Goal: Transaction & Acquisition: Book appointment/travel/reservation

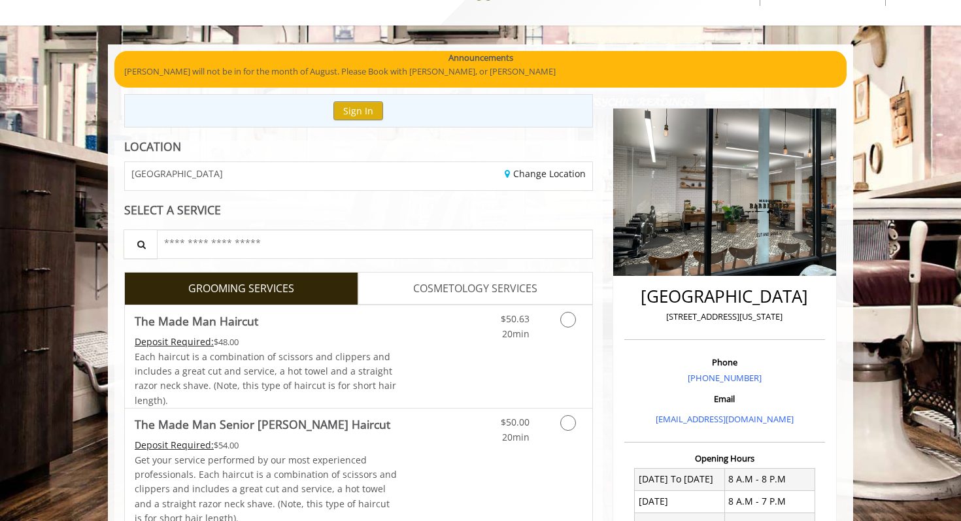
scroll to position [88, 0]
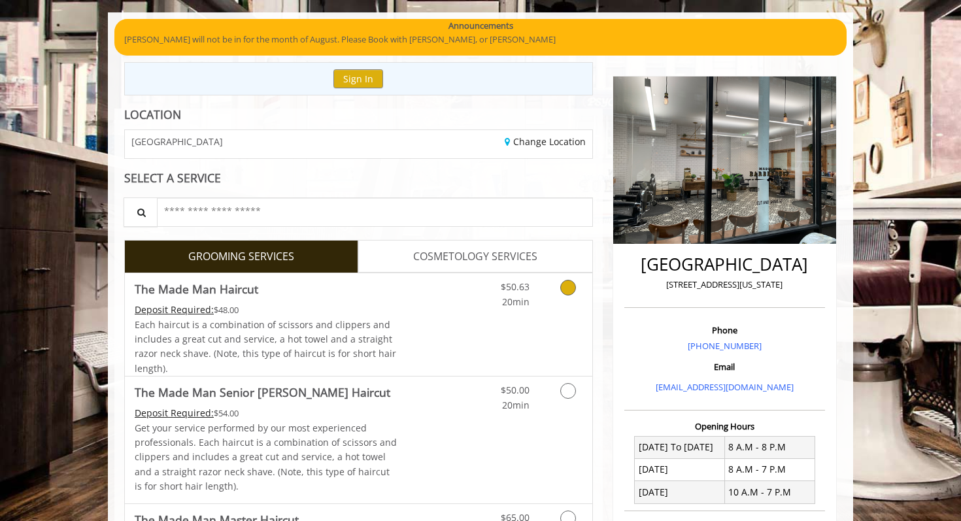
click at [568, 293] on icon "Grooming services" at bounding box center [568, 288] width 16 height 16
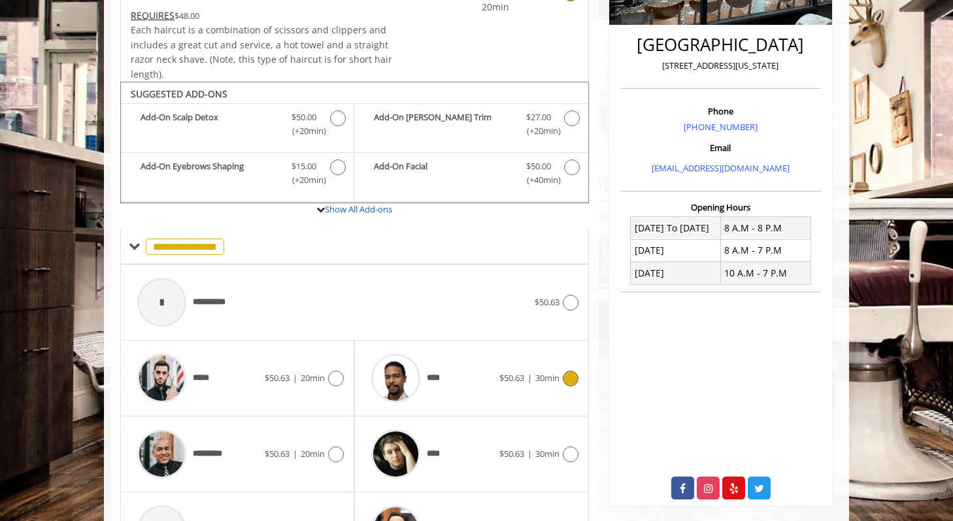
scroll to position [388, 0]
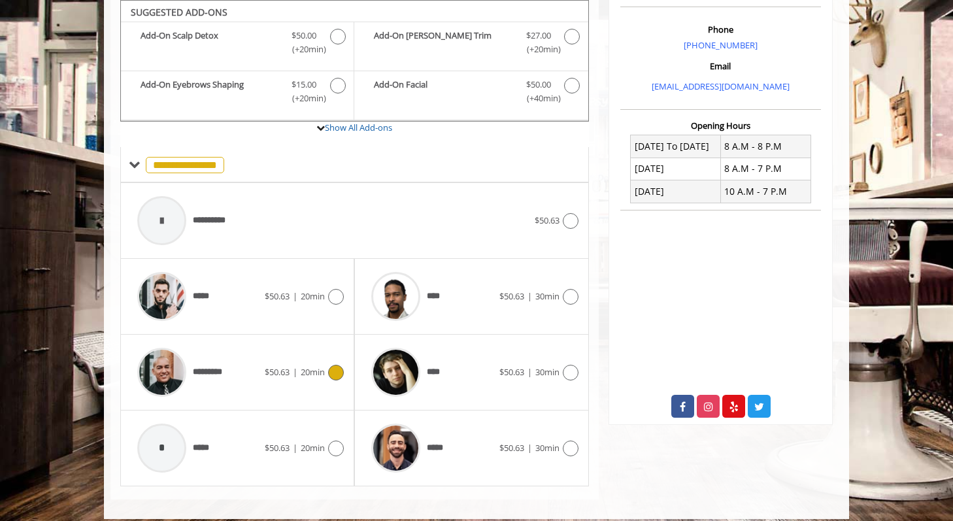
click at [340, 362] on div "********* $50.63 | 20min" at bounding box center [237, 372] width 213 height 62
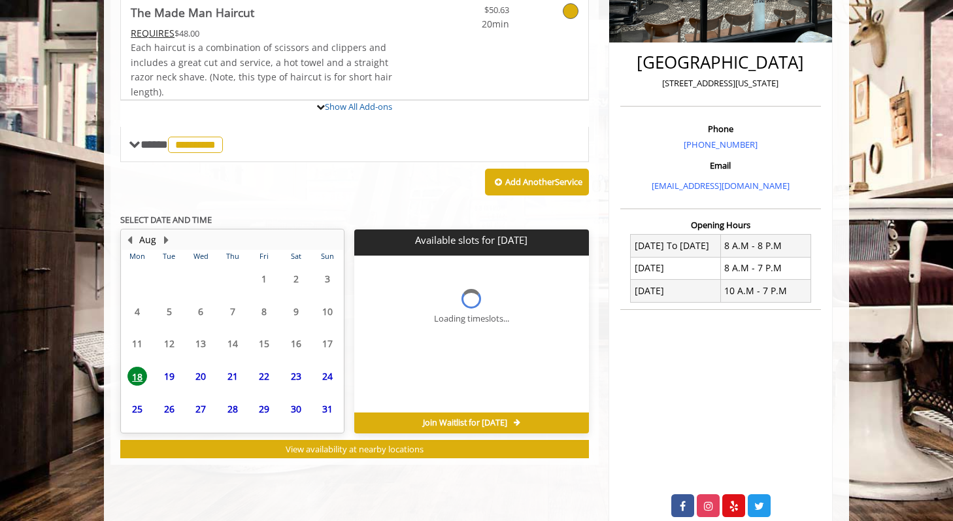
scroll to position [385, 0]
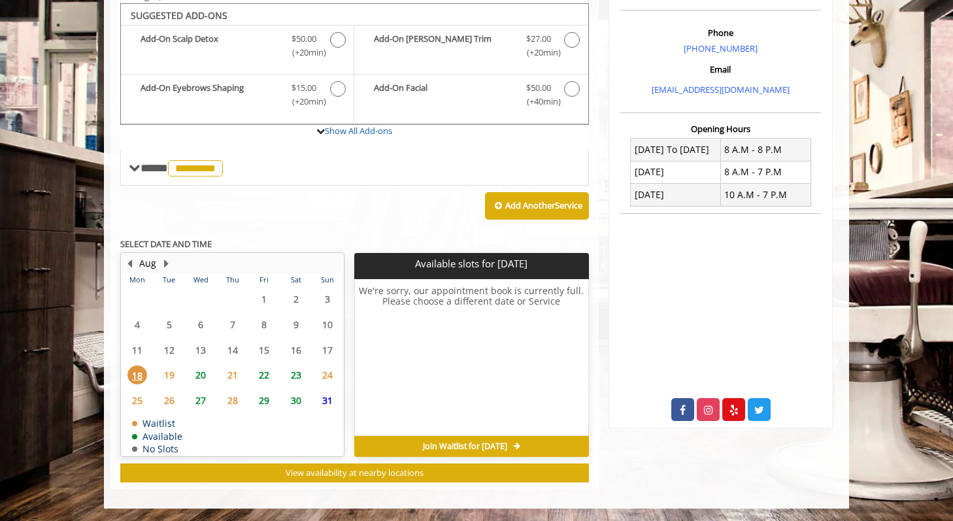
click at [200, 371] on span "20" at bounding box center [201, 374] width 20 height 19
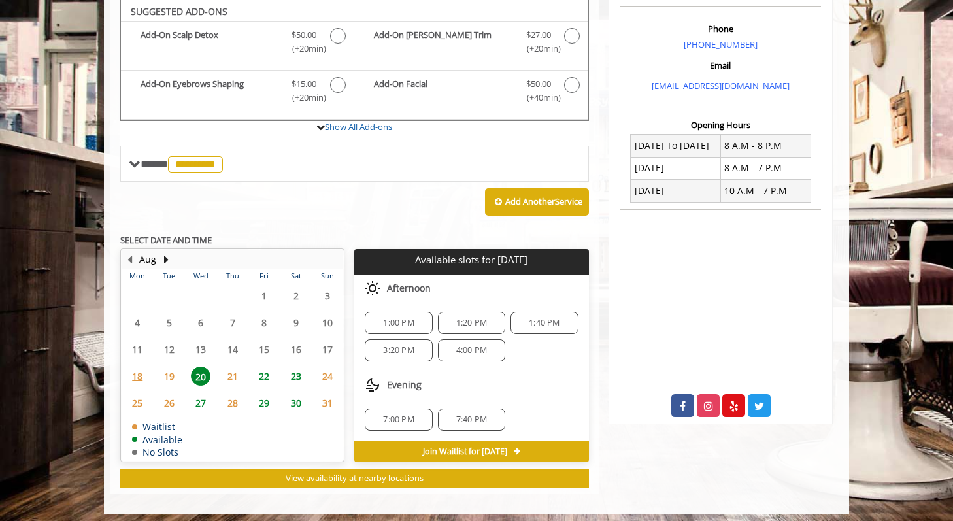
scroll to position [394, 0]
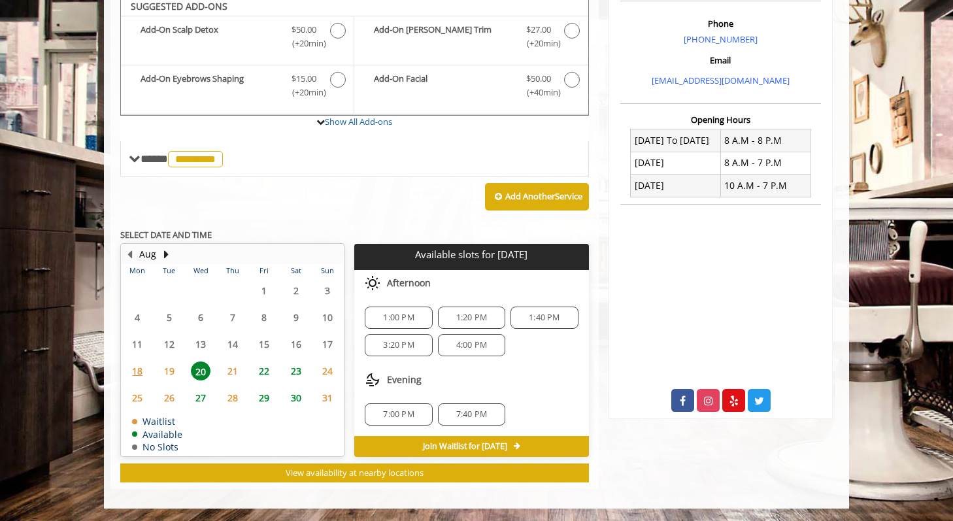
click at [482, 418] on span "7:40 PM" at bounding box center [471, 414] width 31 height 10
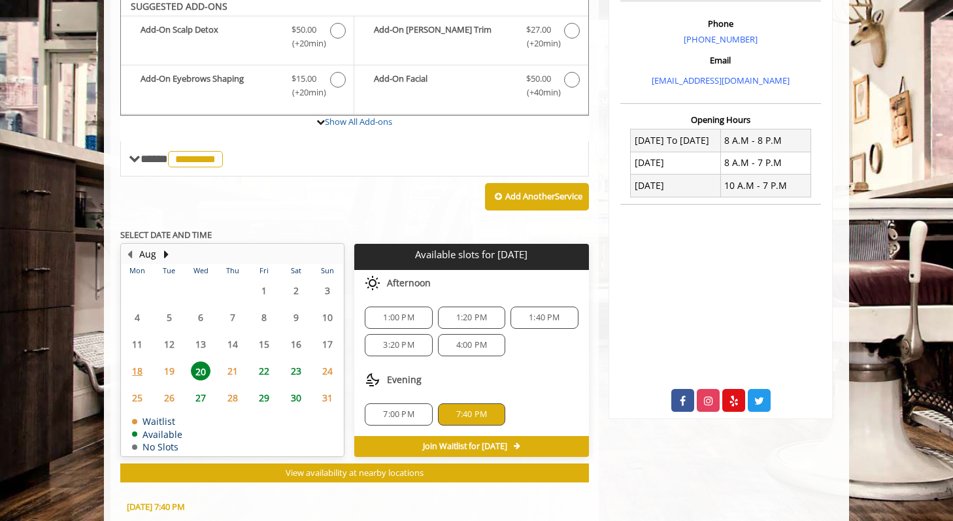
scroll to position [630, 0]
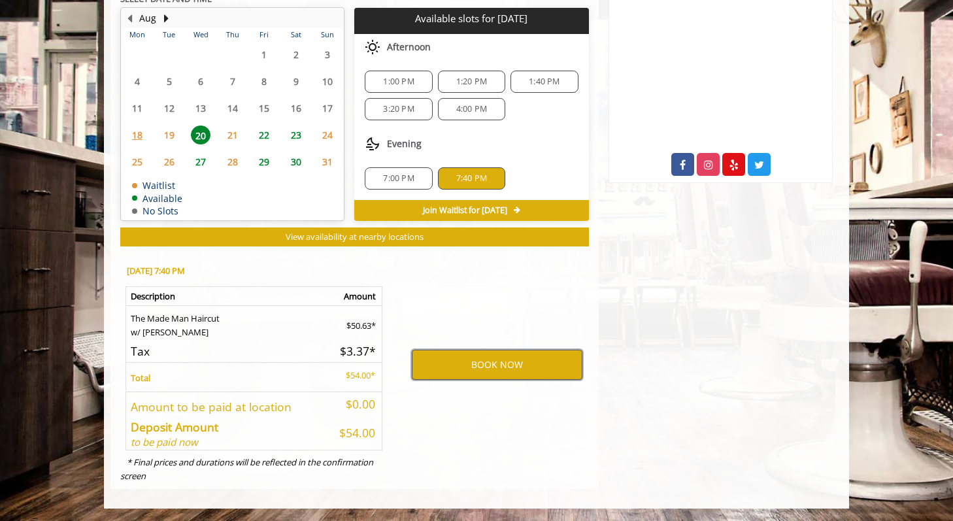
click at [500, 365] on button "BOOK NOW" at bounding box center [497, 365] width 171 height 30
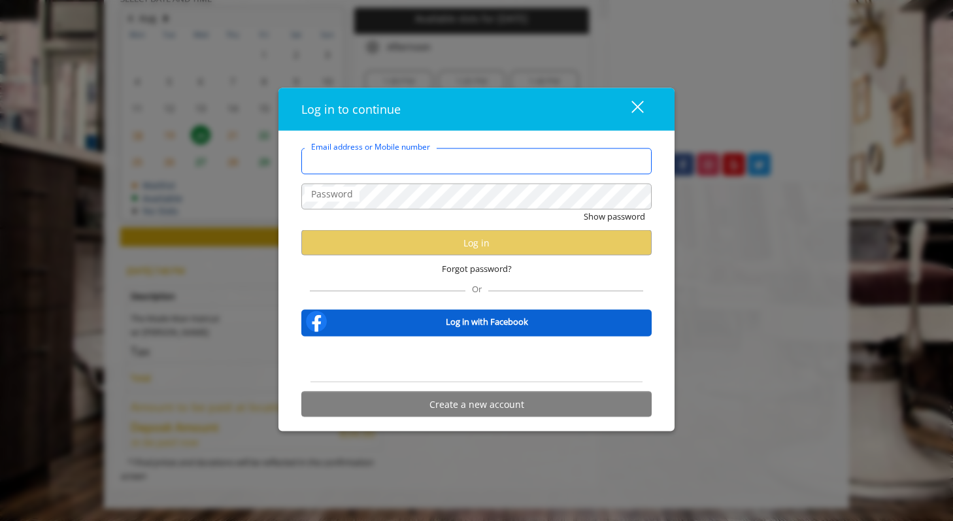
type input "**********"
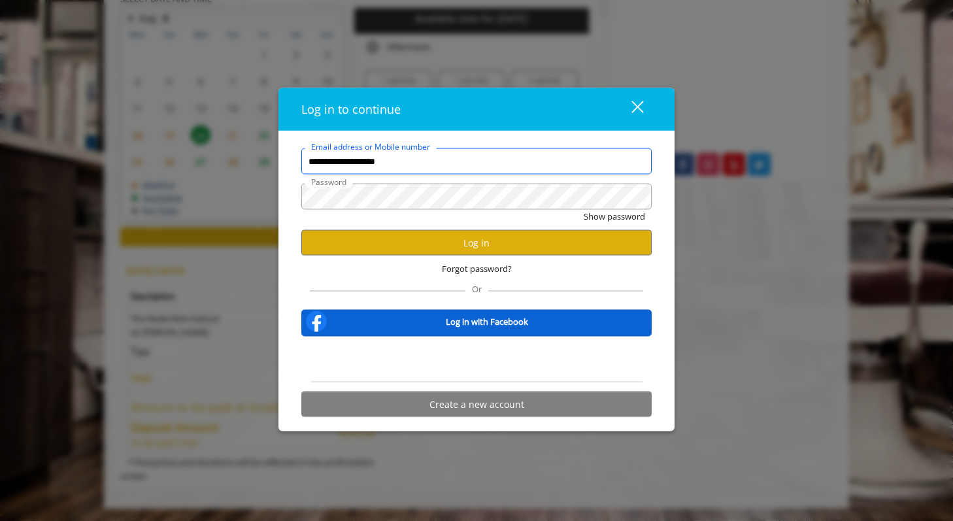
scroll to position [0, 0]
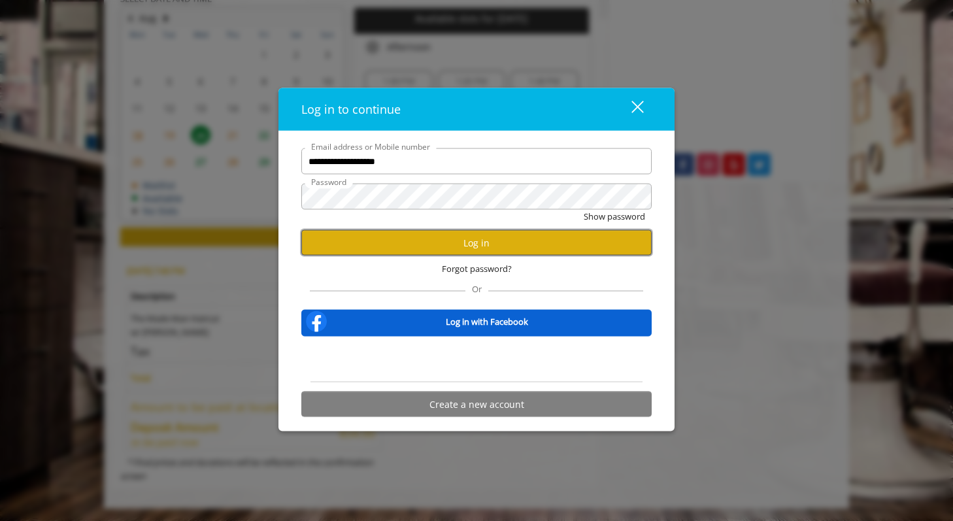
click at [493, 239] on button "Log in" at bounding box center [476, 242] width 350 height 25
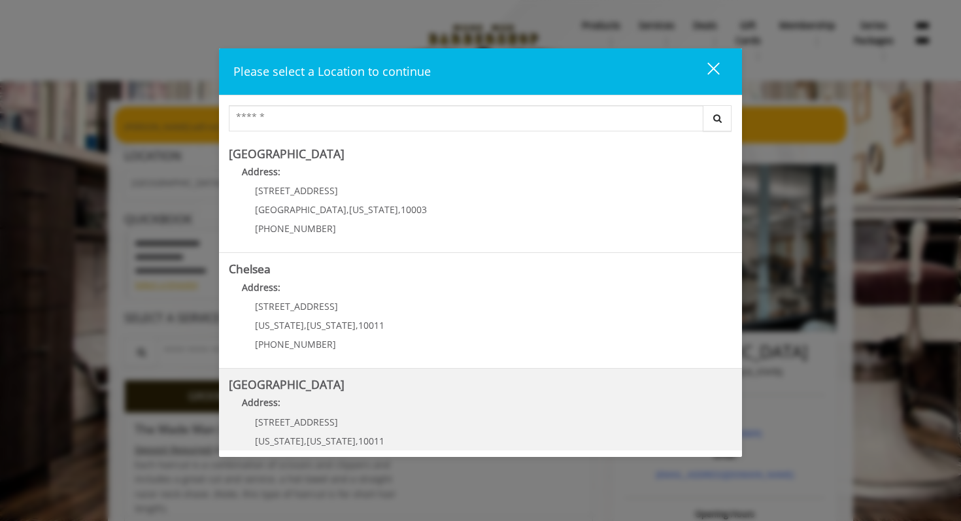
click at [384, 410] on Street "Address:" at bounding box center [480, 405] width 503 height 21
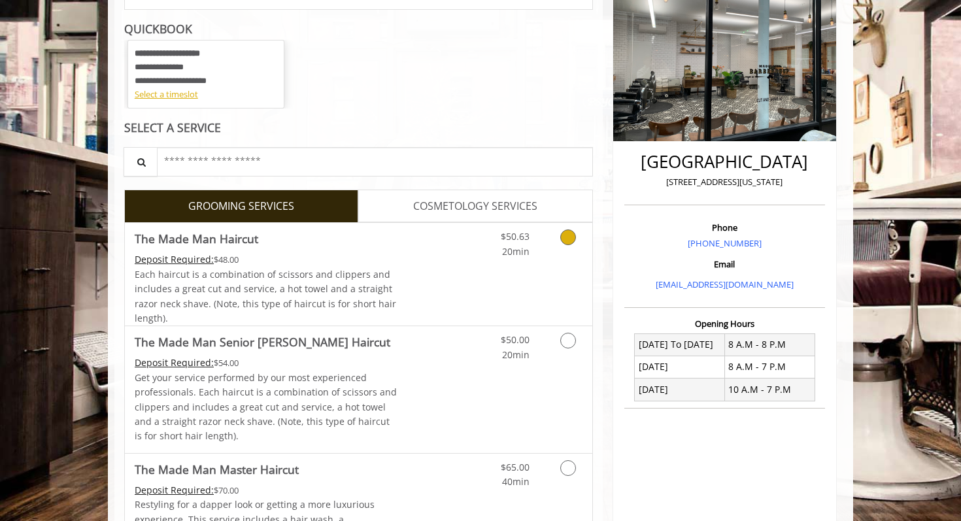
click at [575, 246] on link "Grooming services" at bounding box center [565, 241] width 33 height 36
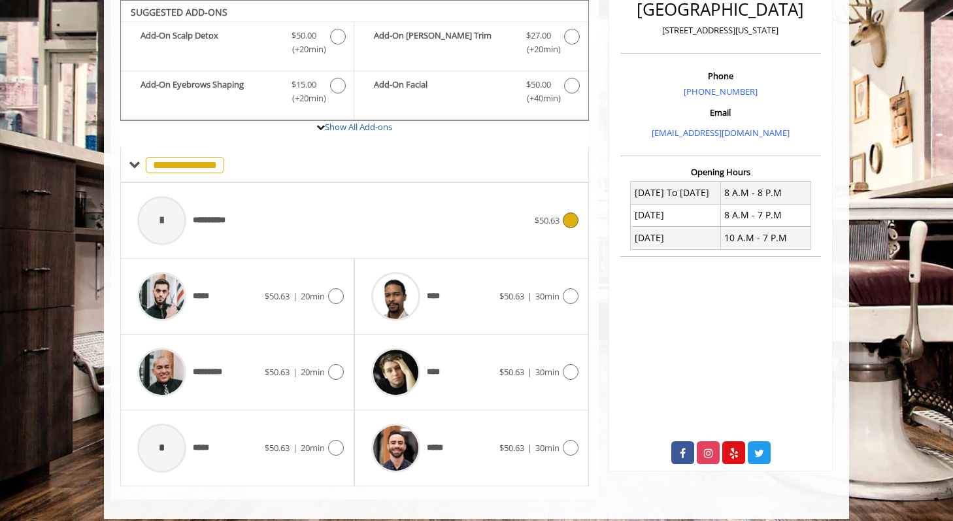
scroll to position [352, 0]
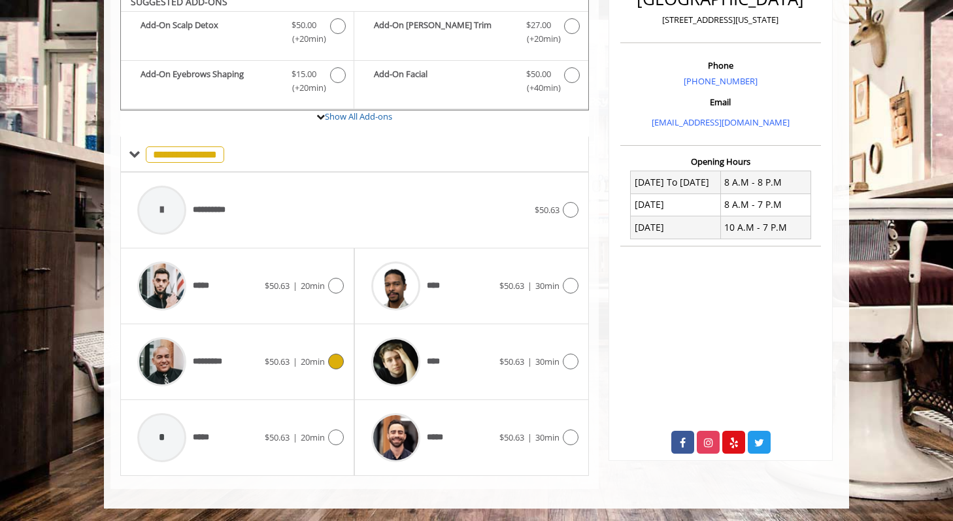
click at [338, 354] on icon at bounding box center [336, 362] width 16 height 16
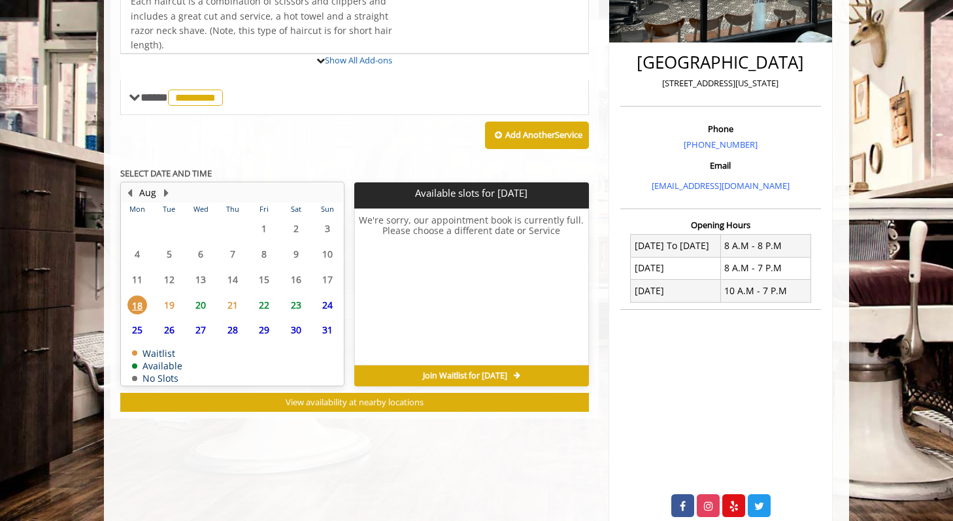
scroll to position [338, 0]
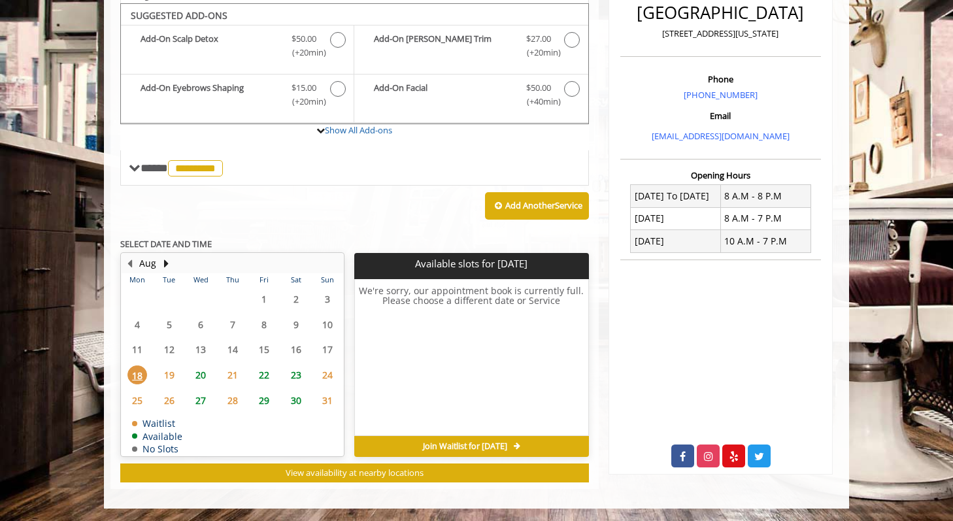
click at [269, 375] on span "22" at bounding box center [264, 374] width 20 height 19
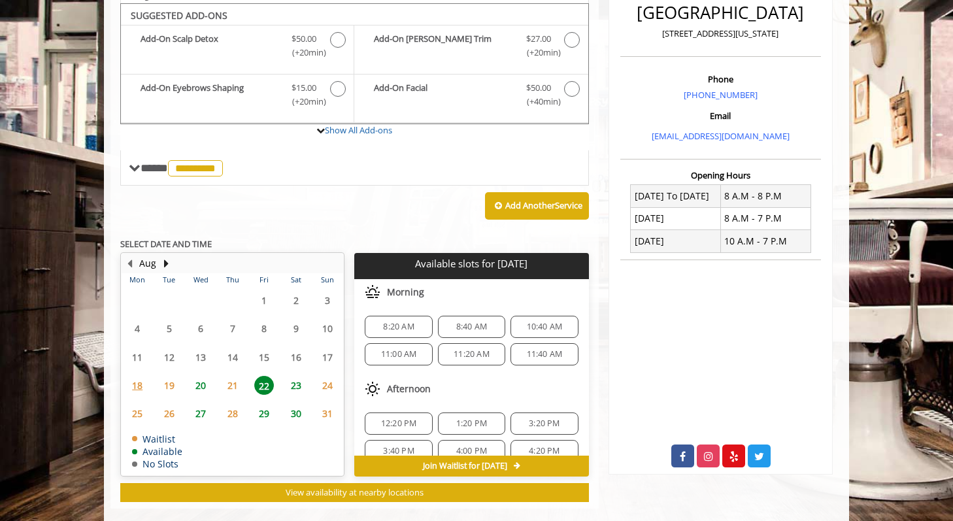
scroll to position [358, 0]
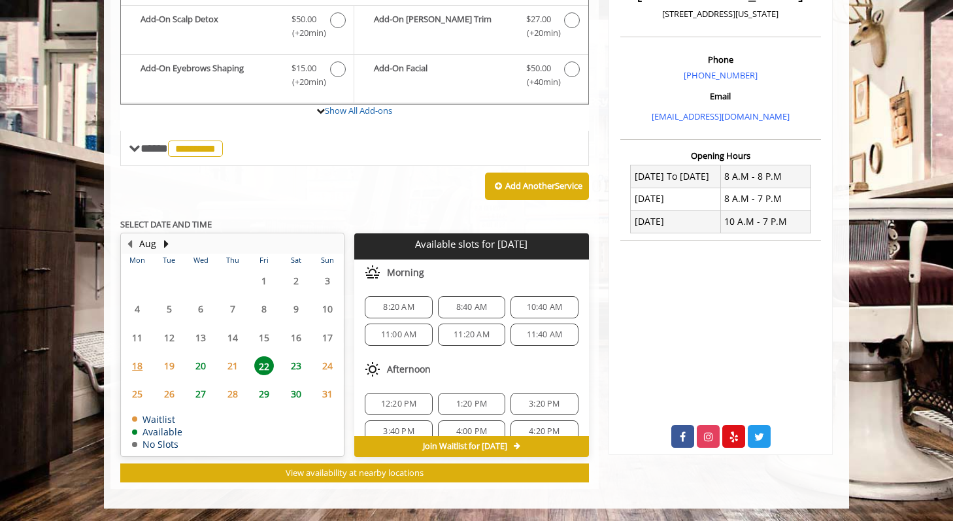
click at [410, 310] on span "8:20 AM" at bounding box center [398, 307] width 31 height 10
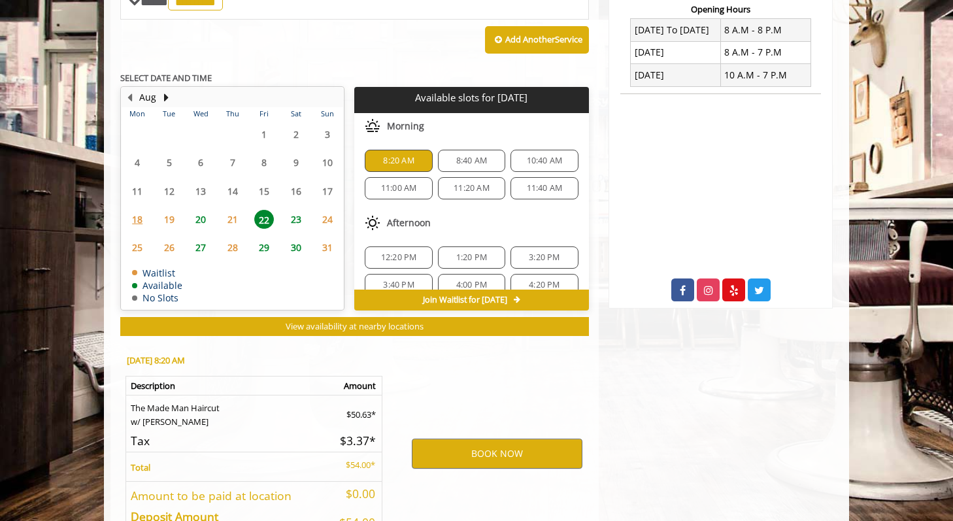
scroll to position [594, 0]
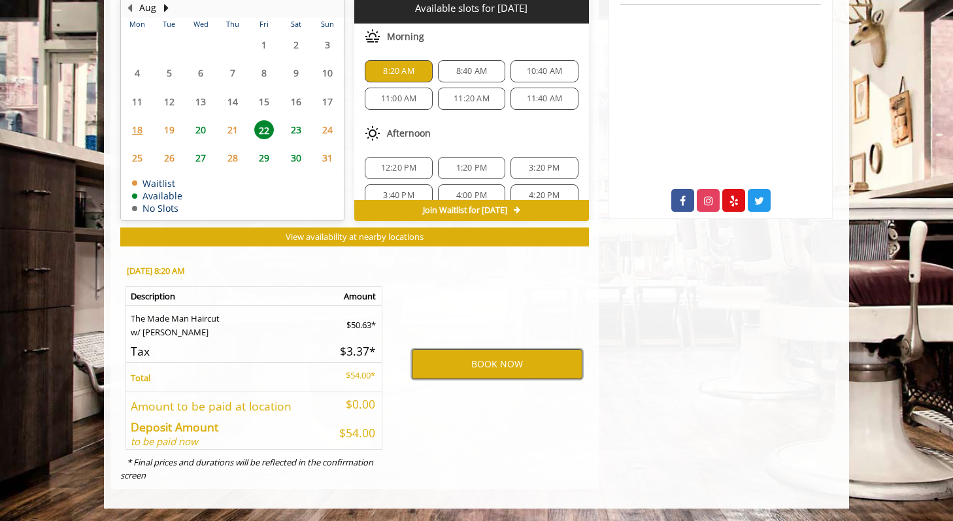
click at [485, 367] on button "BOOK NOW" at bounding box center [497, 364] width 171 height 30
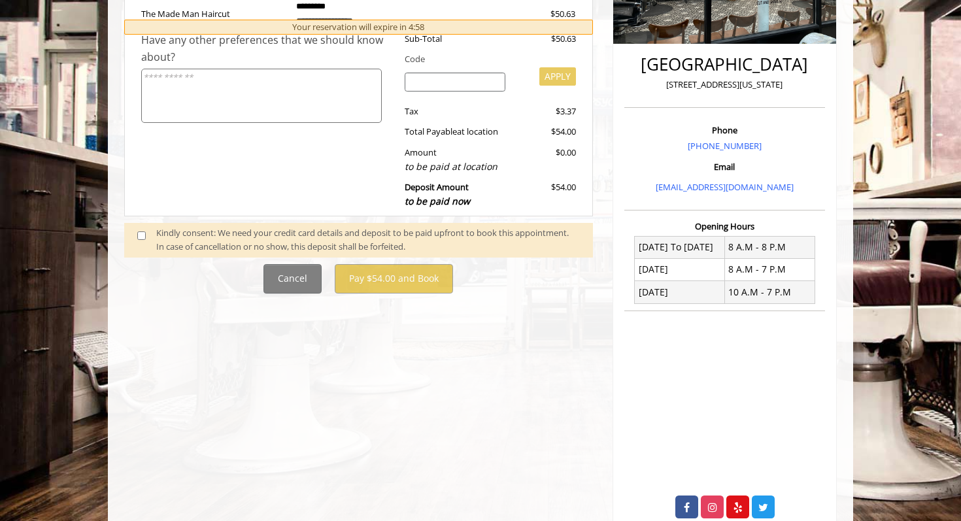
scroll to position [289, 0]
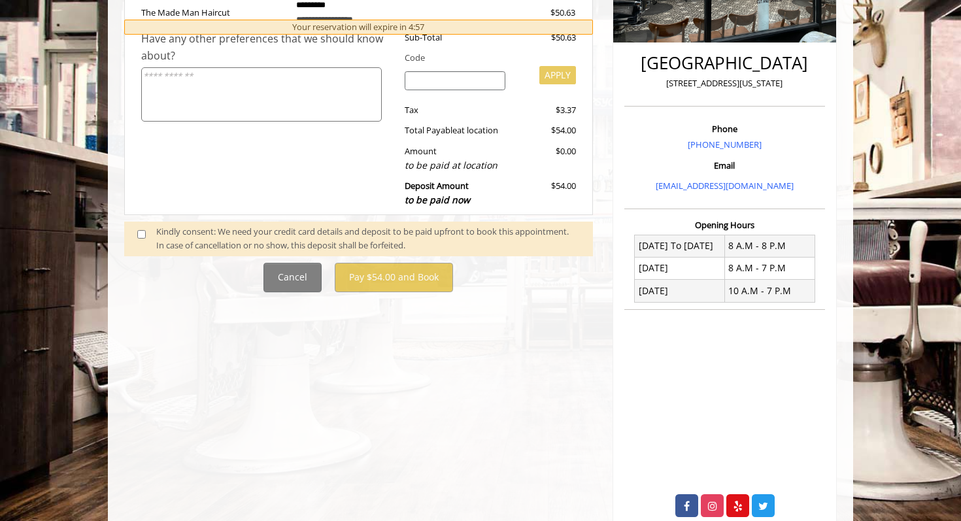
click at [157, 231] on div "Kindly consent: We need your credit card details and deposit to be paid upfront…" at bounding box center [367, 238] width 423 height 27
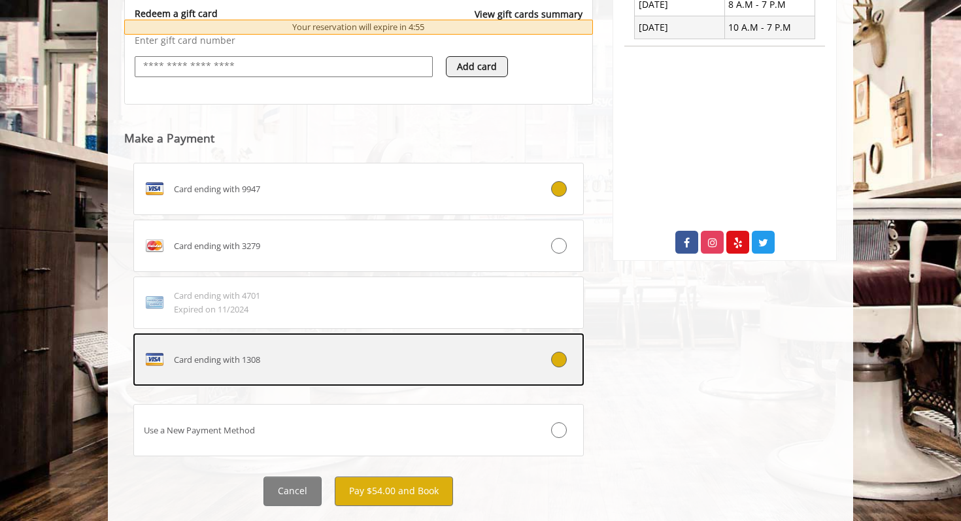
scroll to position [583, 0]
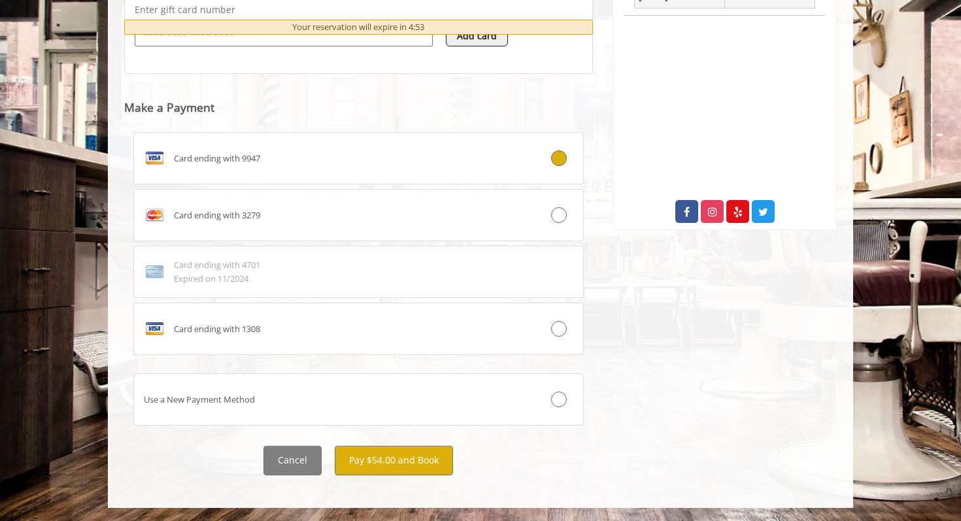
click at [438, 442] on div "**********" at bounding box center [358, 27] width 469 height 895
click at [423, 456] on button "Pay $54.00 and Book" at bounding box center [394, 460] width 118 height 29
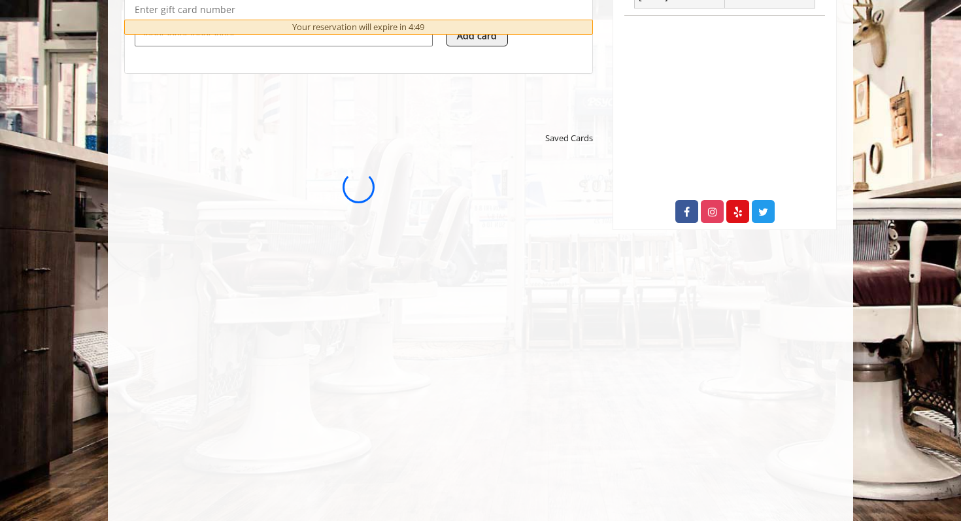
scroll to position [0, 0]
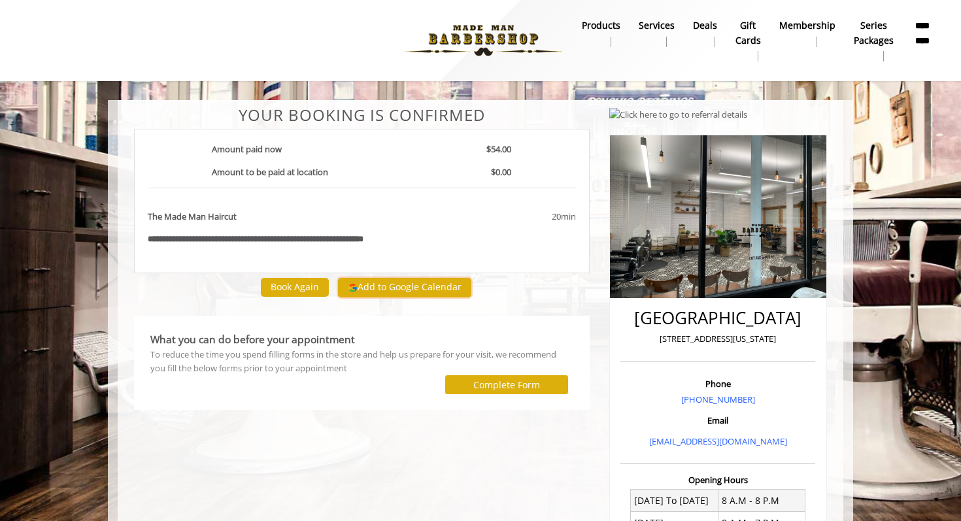
click at [395, 294] on button "Add to Google Calendar" at bounding box center [404, 288] width 133 height 20
